Goal: Book appointment/travel/reservation

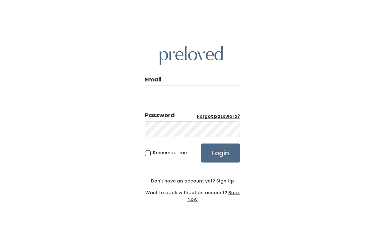
drag, startPoint x: 0, startPoint y: 0, endPoint x: 187, endPoint y: 94, distance: 208.9
click at [187, 94] on input "Email" at bounding box center [192, 93] width 95 height 16
type input "fatkarriem1003@gmail.com"
click at [215, 151] on input "Login" at bounding box center [220, 152] width 39 height 19
click at [219, 150] on input "Login" at bounding box center [220, 152] width 39 height 19
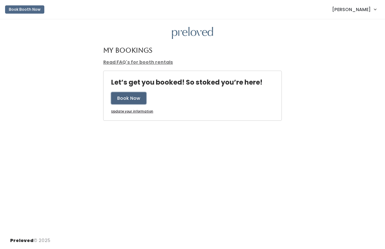
click at [122, 96] on button "Book Now" at bounding box center [128, 98] width 35 height 12
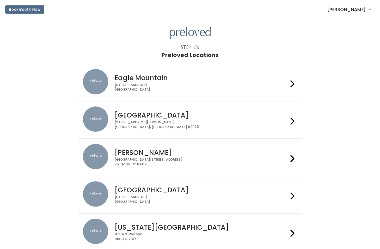
click at [288, 193] on div at bounding box center [292, 194] width 9 height 27
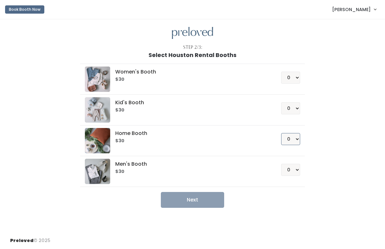
click at [295, 138] on select "0 1 2 3 4" at bounding box center [290, 139] width 19 height 12
select select "1"
click at [281, 133] on select "0 1 2 3 4" at bounding box center [290, 139] width 19 height 12
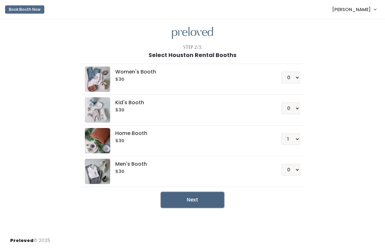
click at [195, 197] on button "Next" at bounding box center [192, 200] width 63 height 16
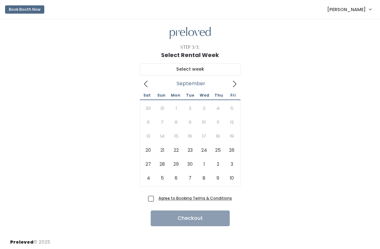
click at [234, 84] on icon at bounding box center [234, 83] width 7 height 7
click at [143, 85] on icon at bounding box center [145, 83] width 7 height 7
click at [369, 10] on link "[PERSON_NAME]" at bounding box center [349, 10] width 57 height 14
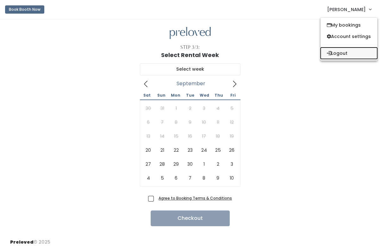
click at [344, 53] on button "Logout" at bounding box center [348, 52] width 57 height 11
